Goal: Task Accomplishment & Management: Use online tool/utility

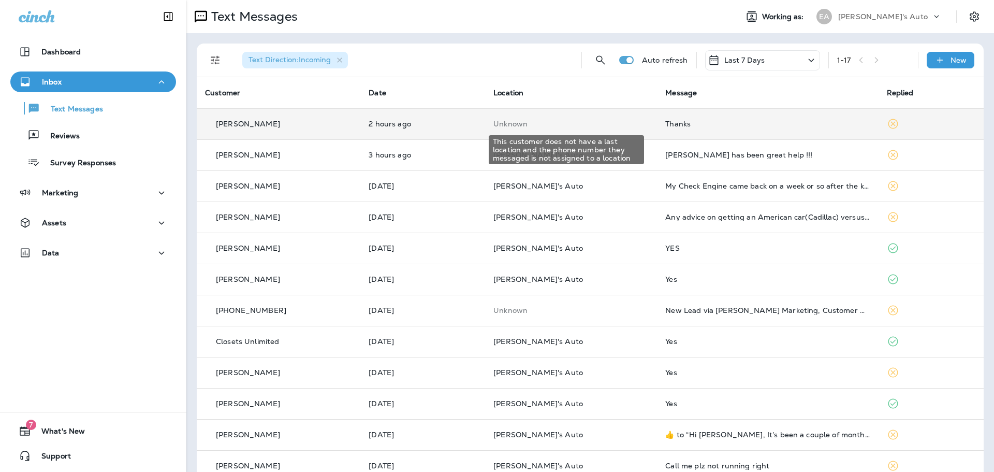
click at [594, 123] on p "Unknown" at bounding box center [571, 124] width 155 height 8
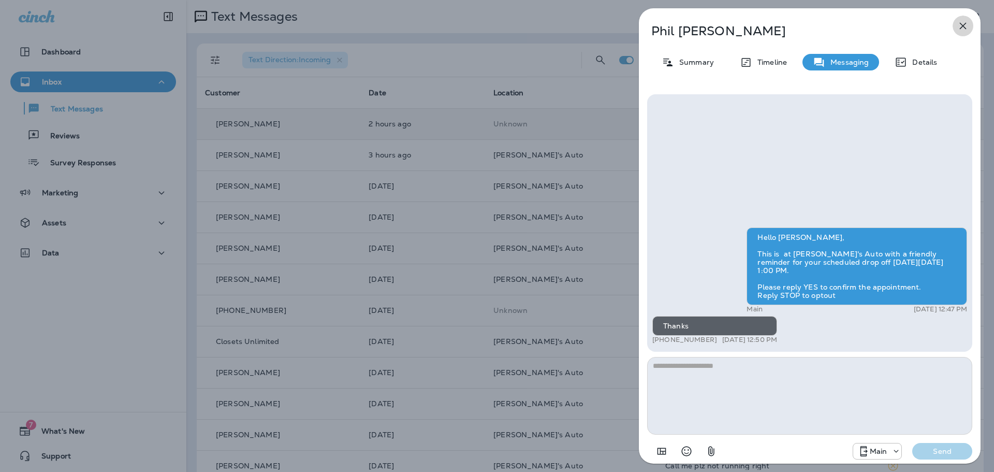
click at [964, 31] on icon "button" at bounding box center [963, 26] width 12 height 12
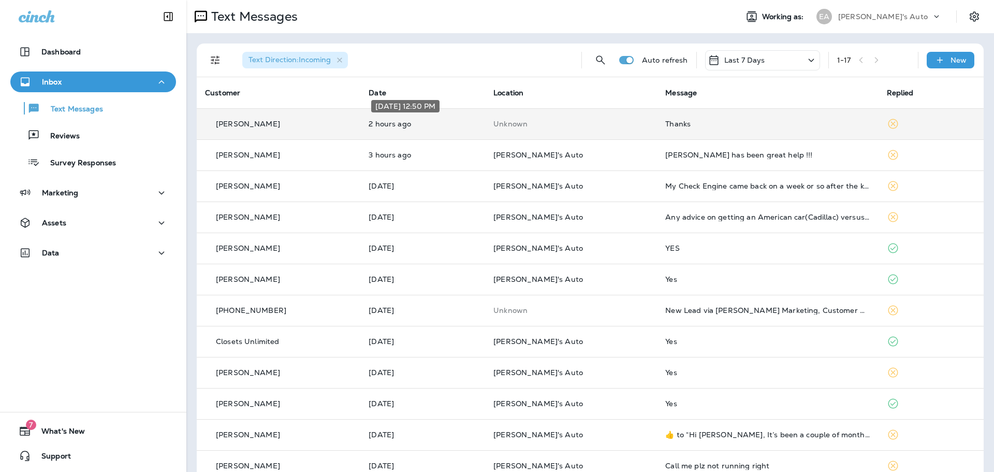
click at [415, 125] on p "2 hours ago" at bounding box center [423, 124] width 108 height 8
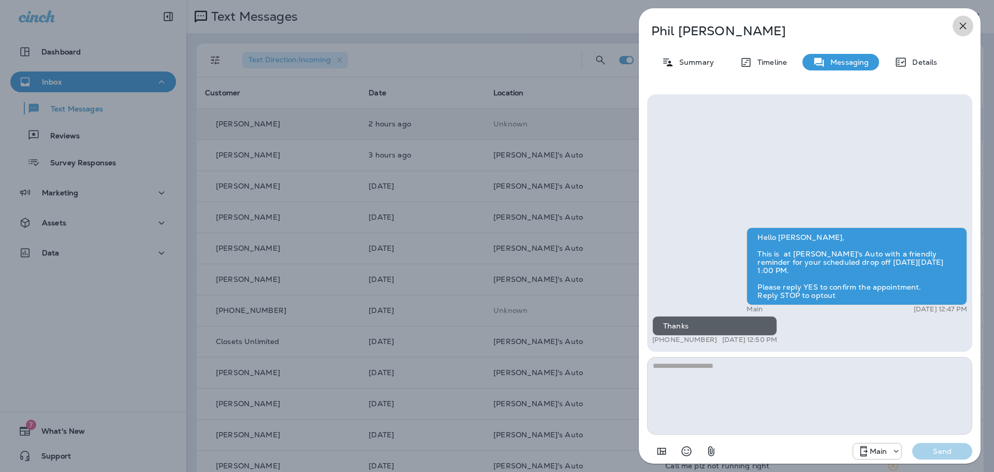
click at [964, 24] on icon "button" at bounding box center [963, 26] width 12 height 12
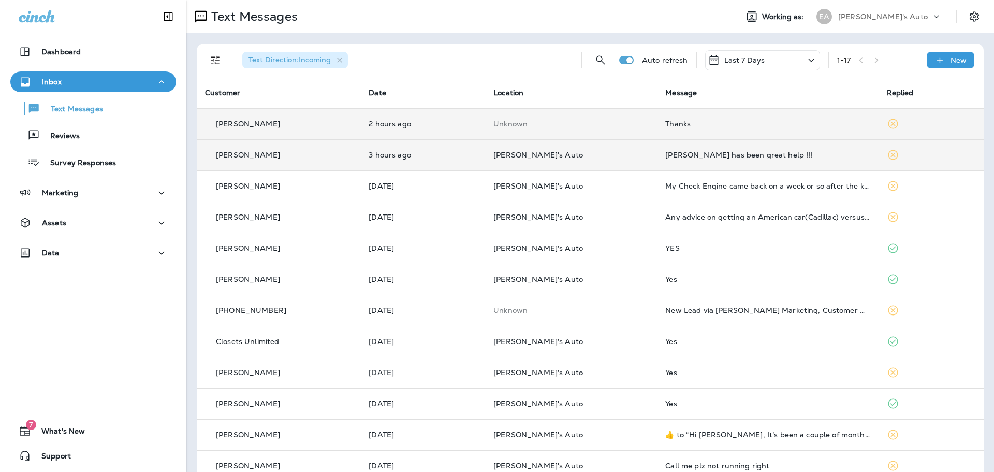
click at [323, 156] on div "[PERSON_NAME]" at bounding box center [278, 155] width 147 height 11
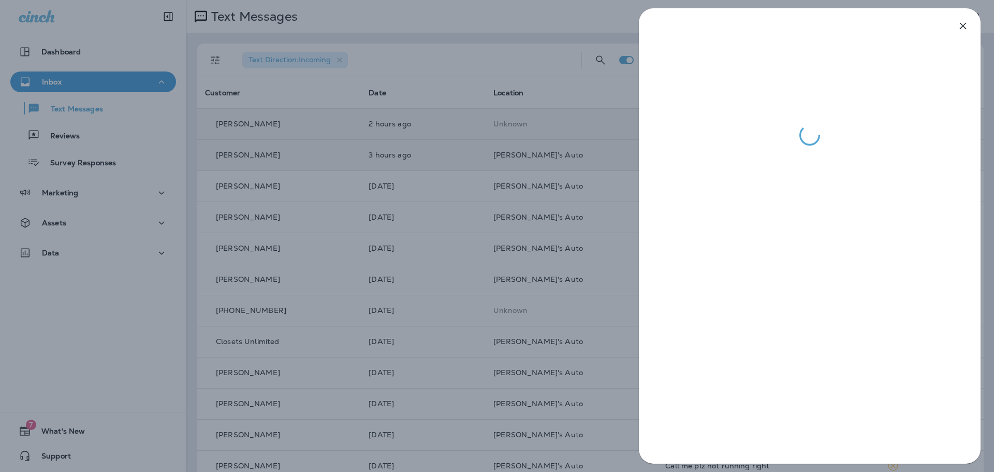
click at [427, 209] on div at bounding box center [497, 236] width 994 height 472
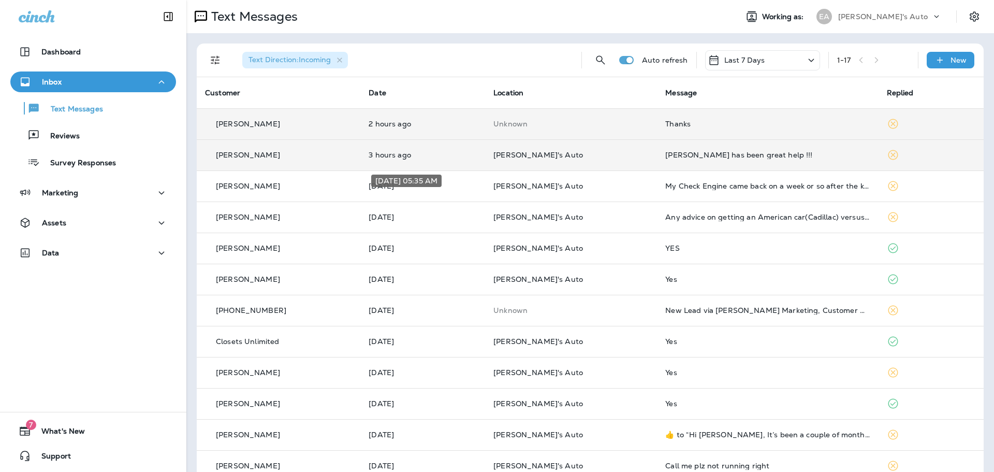
scroll to position [52, 0]
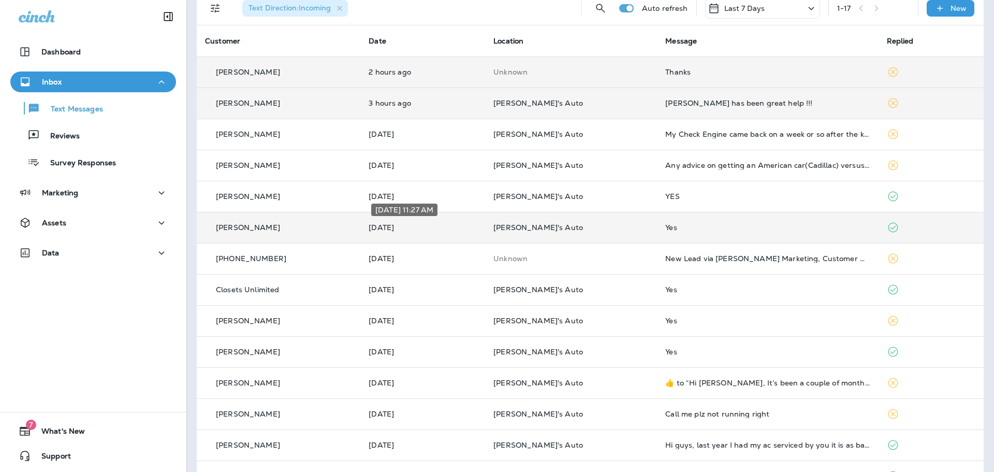
click at [424, 224] on p "[DATE]" at bounding box center [423, 227] width 108 height 8
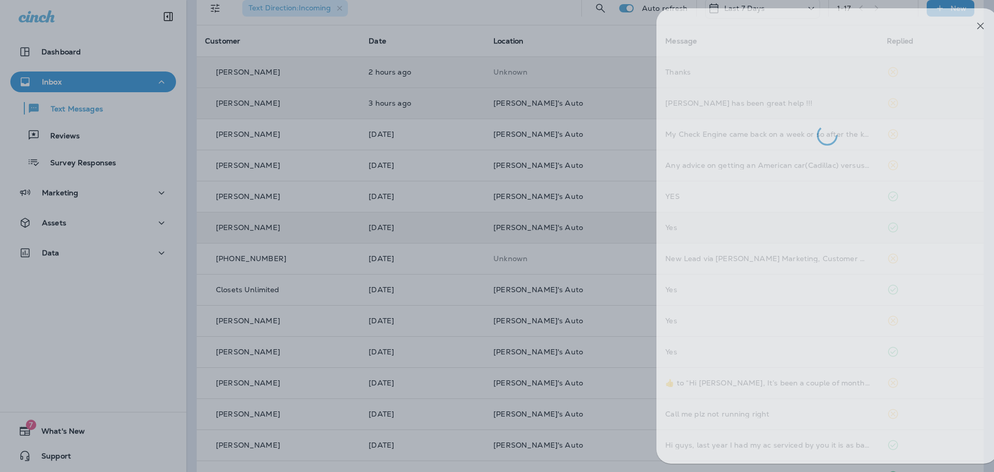
click at [415, 221] on div at bounding box center [515, 236] width 994 height 472
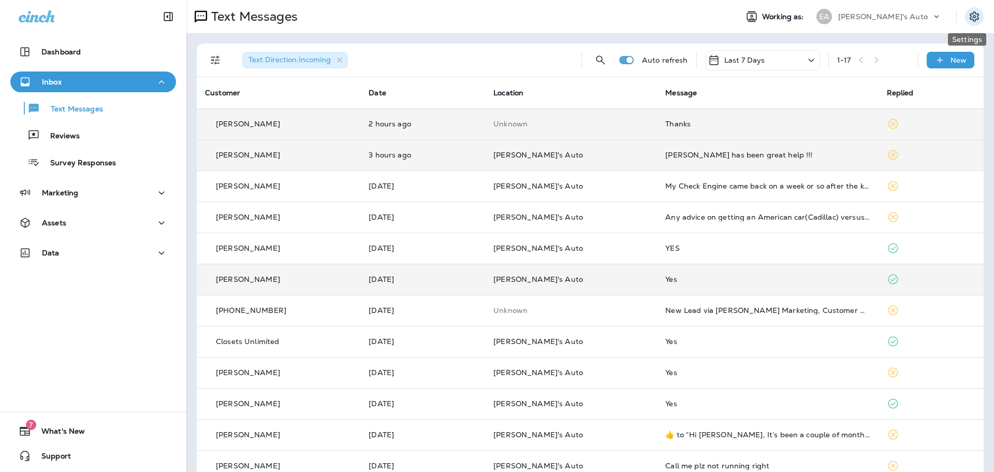
click at [971, 13] on icon "Settings" at bounding box center [975, 16] width 12 height 12
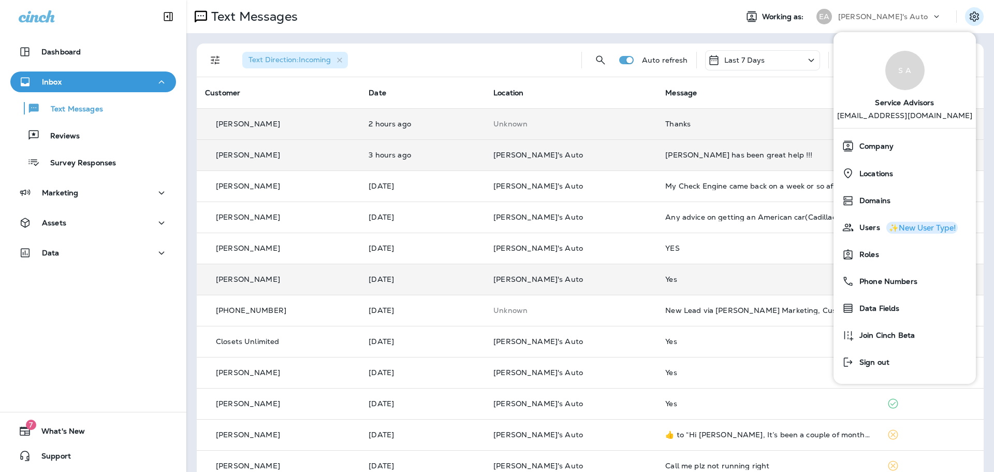
click at [689, 27] on div "Text Messages Working as: EA Evan's Auto" at bounding box center [590, 16] width 808 height 33
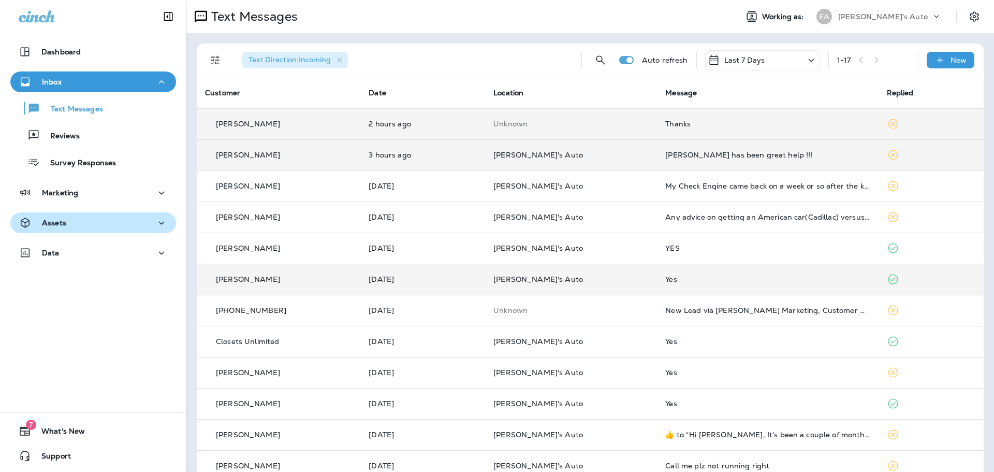
click at [133, 223] on div "Assets" at bounding box center [93, 222] width 149 height 13
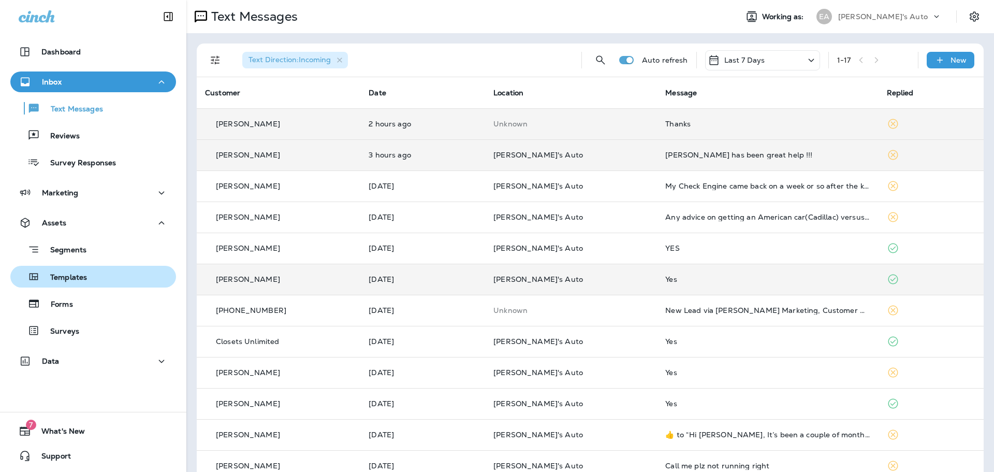
click at [84, 280] on p "Templates" at bounding box center [63, 278] width 47 height 10
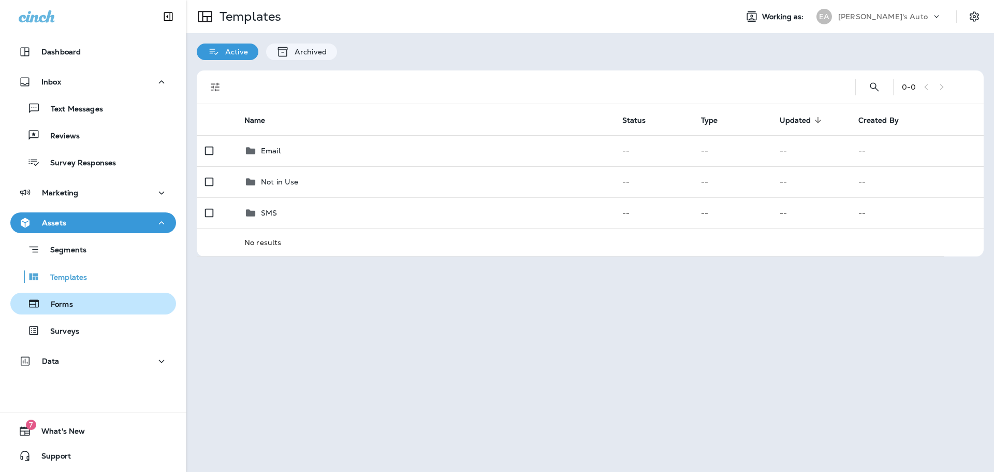
click at [59, 300] on p "Forms" at bounding box center [56, 305] width 33 height 10
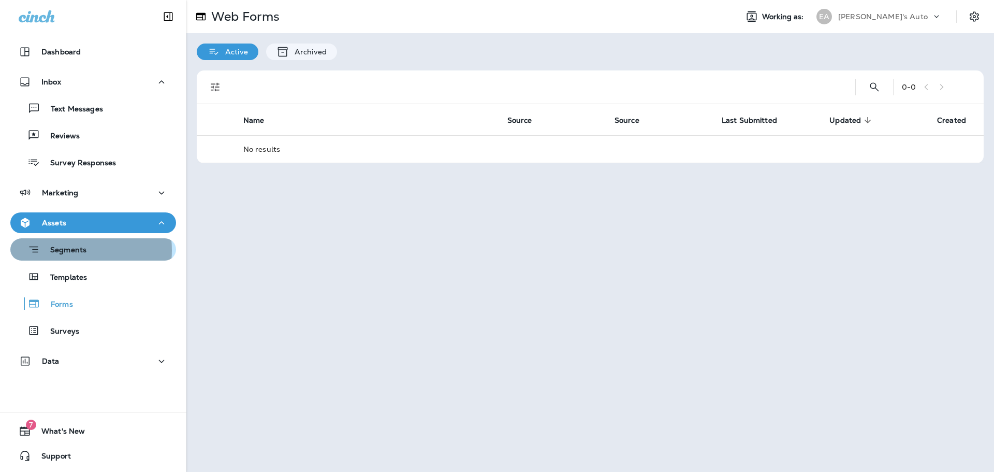
click at [63, 250] on p "Segments" at bounding box center [63, 251] width 47 height 10
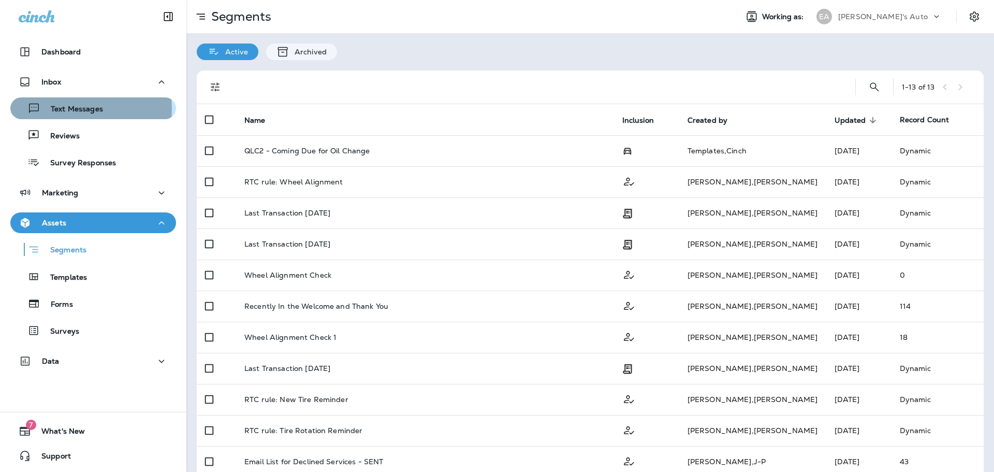
click at [73, 109] on p "Text Messages" at bounding box center [71, 110] width 63 height 10
